Goal: Information Seeking & Learning: Learn about a topic

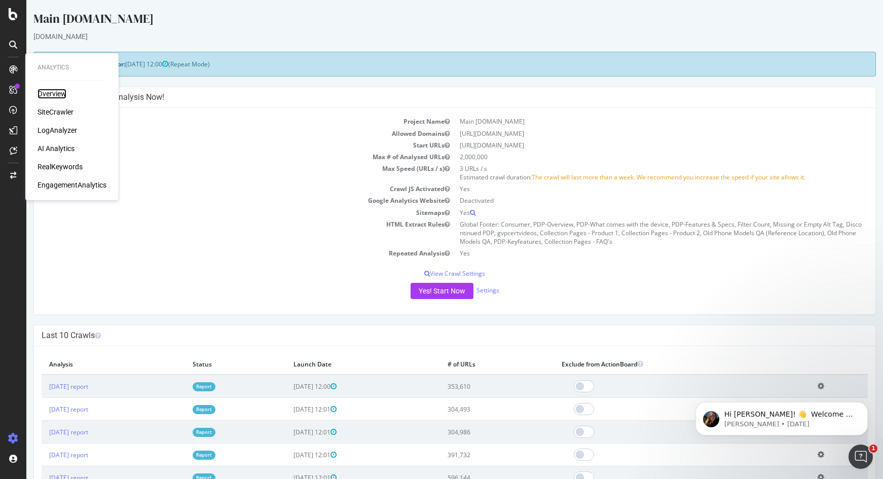
click at [45, 93] on div "Overview" at bounding box center [51, 94] width 29 height 10
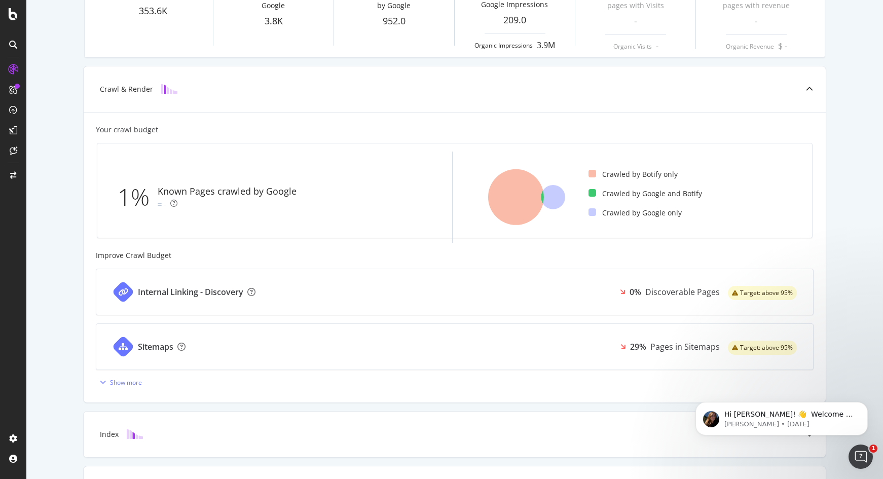
scroll to position [180, 0]
click at [15, 66] on icon at bounding box center [13, 69] width 10 height 10
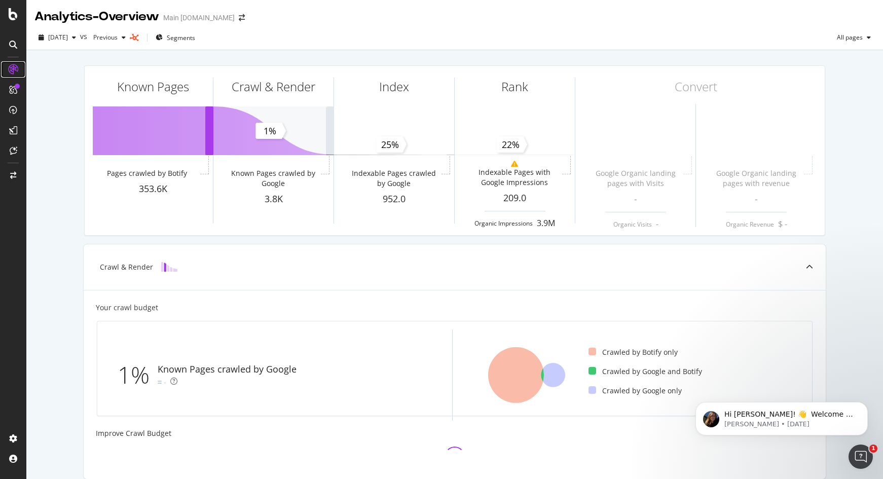
click at [15, 66] on icon at bounding box center [13, 69] width 10 height 10
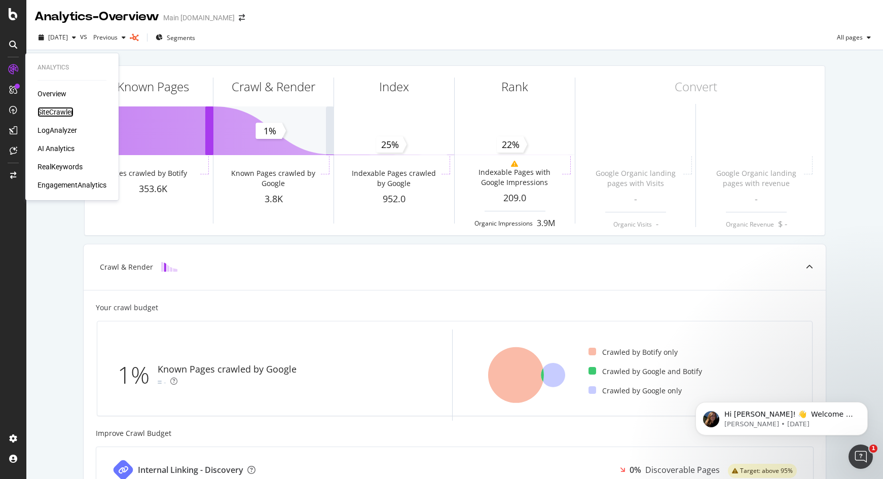
click at [63, 113] on div "SiteCrawler" at bounding box center [55, 112] width 36 height 10
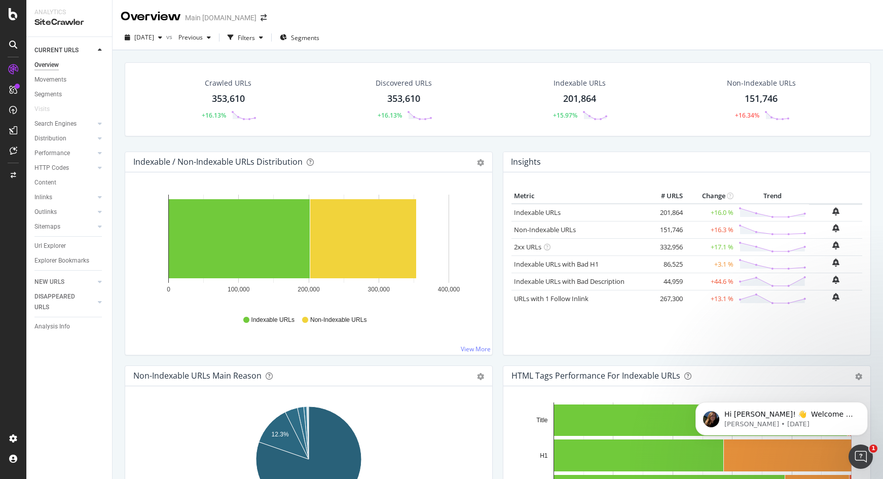
click at [756, 80] on div "Non-Indexable URLs" at bounding box center [761, 83] width 69 height 10
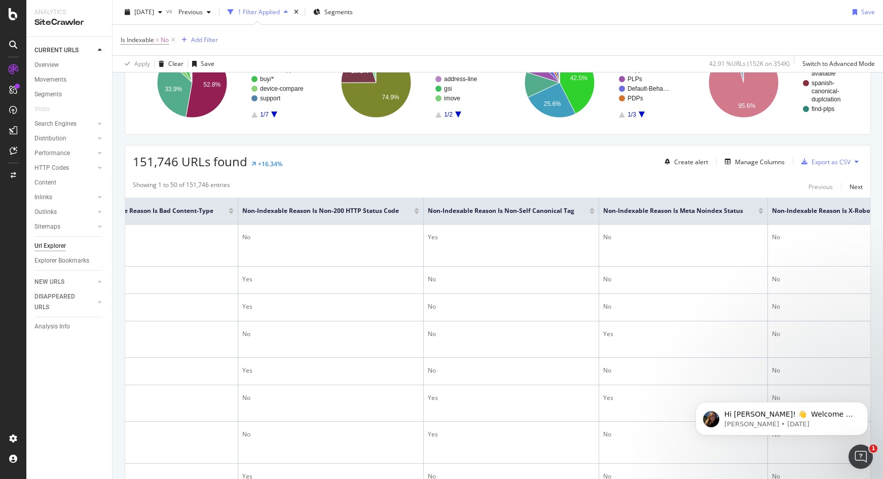
scroll to position [0, 358]
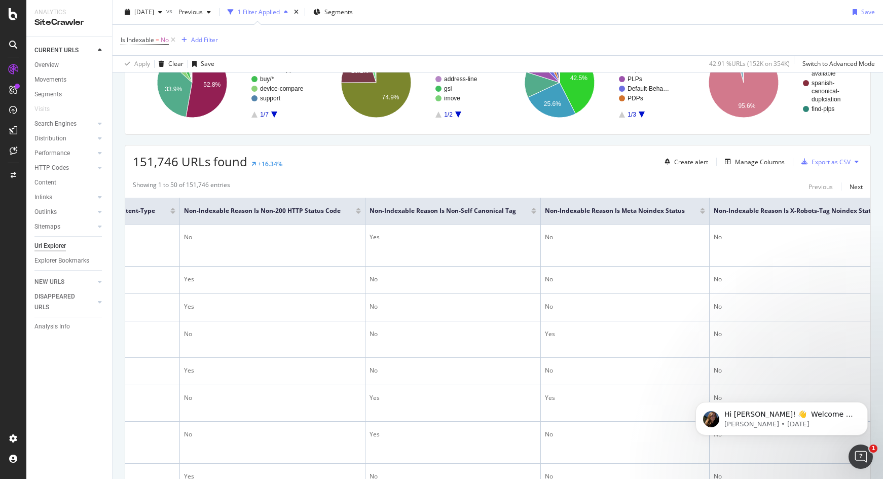
click at [534, 214] on div "Non-Indexable Reason is Non-Self Canonical Tag" at bounding box center [452, 211] width 167 height 10
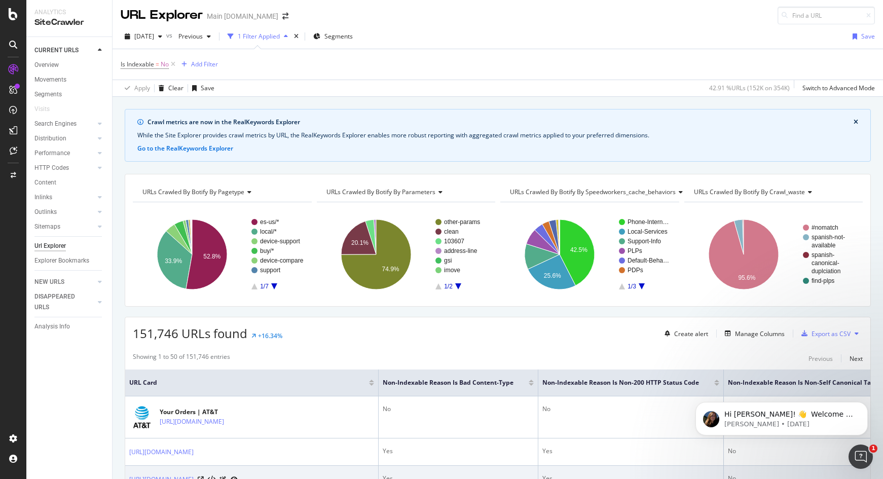
scroll to position [0, 0]
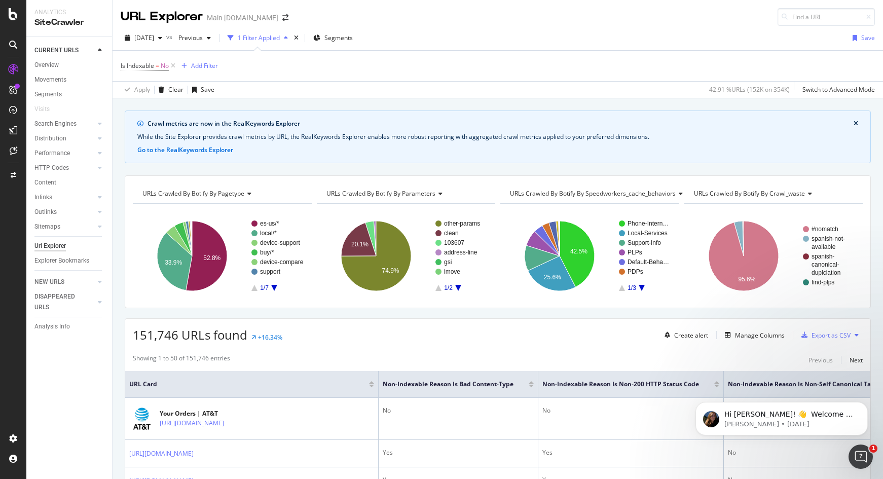
click at [854, 121] on icon "close banner" at bounding box center [855, 124] width 5 height 6
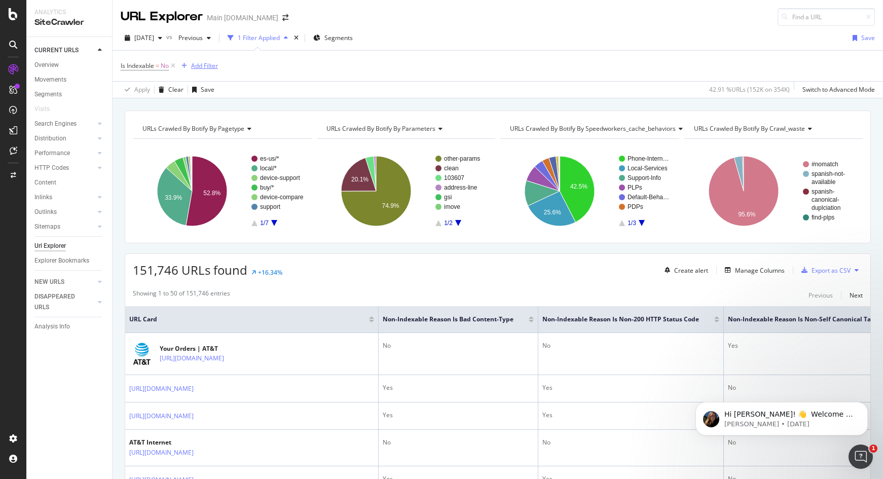
click at [204, 68] on div "Add Filter" at bounding box center [204, 65] width 27 height 9
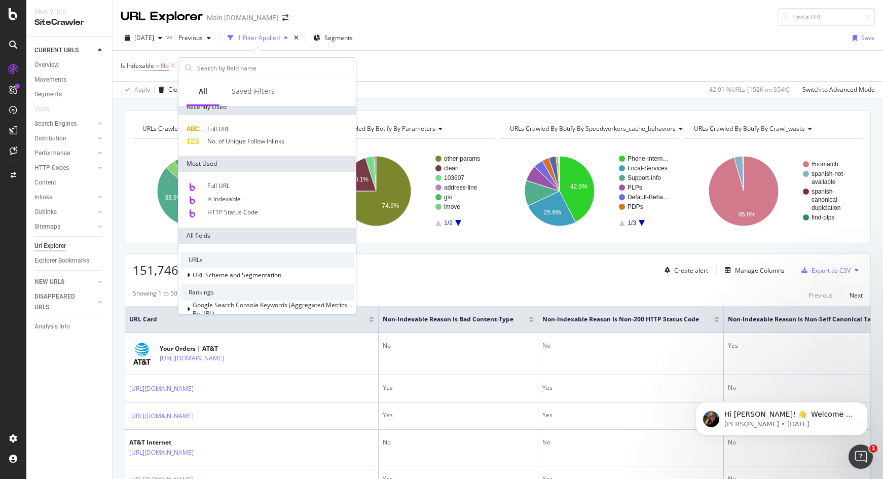
scroll to position [6, 0]
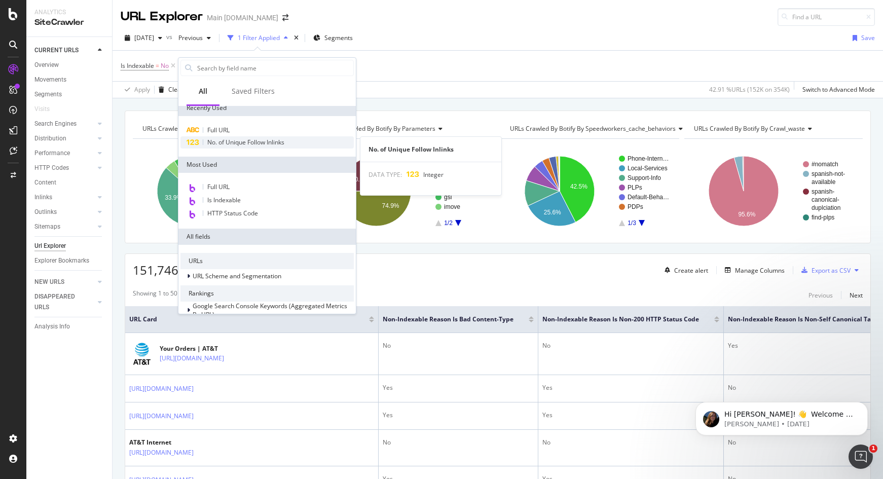
click at [266, 142] on span "No. of Unique Follow Inlinks" at bounding box center [245, 142] width 77 height 9
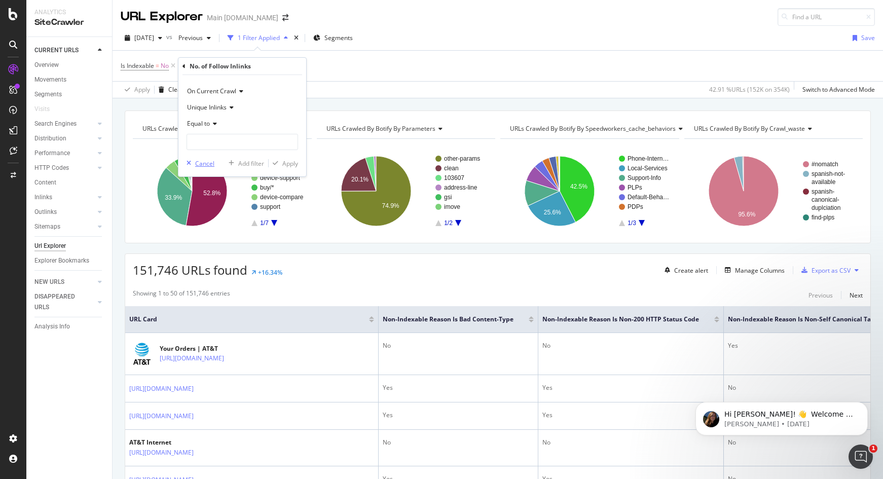
click at [193, 164] on div "button" at bounding box center [188, 163] width 13 height 6
click at [151, 69] on span "Is Indexable" at bounding box center [137, 65] width 33 height 9
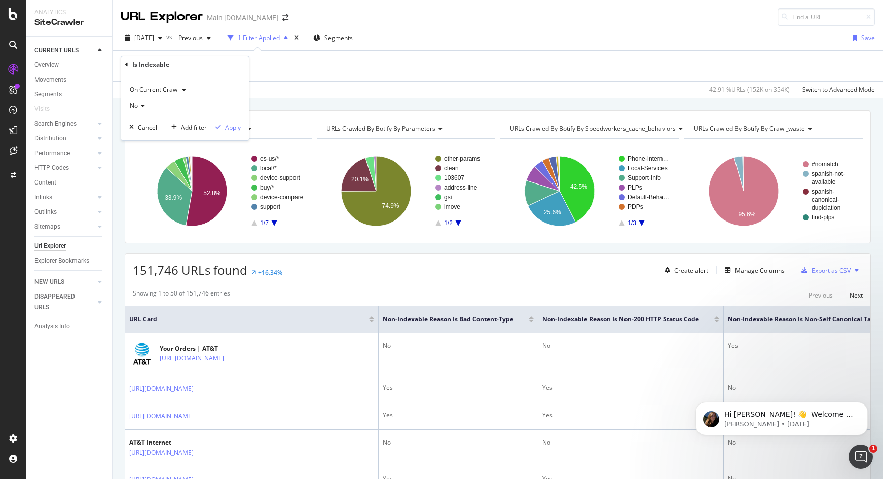
click at [172, 91] on span "On Current Crawl" at bounding box center [154, 89] width 49 height 9
click at [338, 90] on div "Apply Clear Save 42.91 % URLs ( 152K on 354K ) Switch to Advanced Mode" at bounding box center [497, 89] width 770 height 17
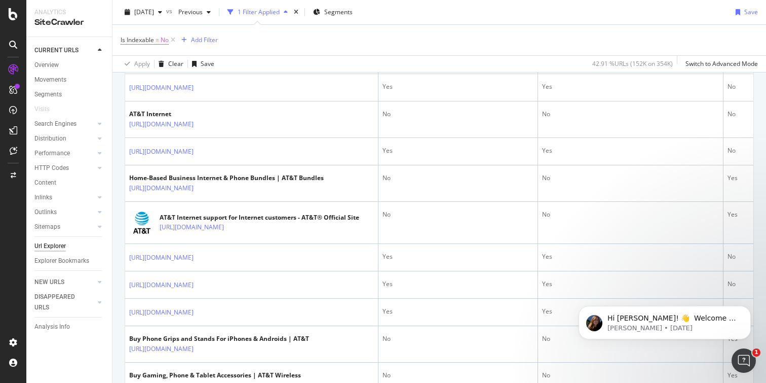
scroll to position [328, 0]
